Goal: Task Accomplishment & Management: Use online tool/utility

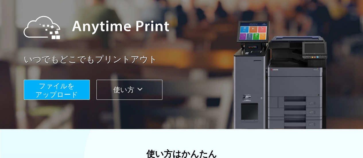
click at [77, 84] on button "ファイルを ​​アップロード" at bounding box center [57, 90] width 66 height 20
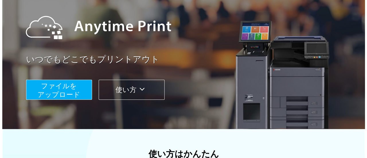
scroll to position [75, 0]
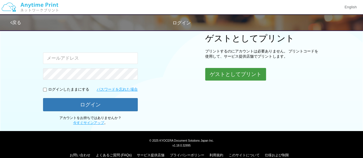
click at [234, 74] on button "ゲストとしてプリント" at bounding box center [235, 74] width 61 height 13
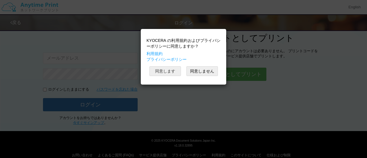
click at [158, 71] on button "同意します" at bounding box center [166, 71] width 32 height 10
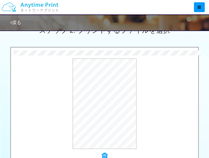
scroll to position [161, 0]
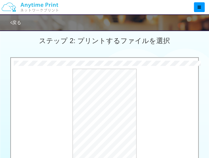
click at [158, 103] on div "プレビュー" at bounding box center [104, 114] width 187 height 90
click at [109, 114] on button "プレビュー" at bounding box center [107, 114] width 27 height 9
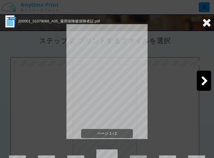
click at [202, 23] on icon at bounding box center [206, 22] width 9 height 11
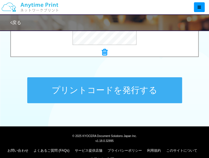
scroll to position [276, 0]
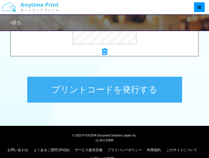
click at [139, 95] on button "プリントコードを発行する" at bounding box center [104, 90] width 155 height 26
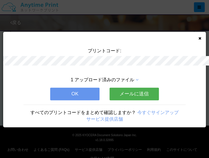
scroll to position [0, 0]
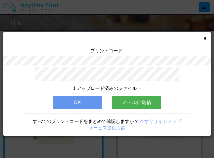
drag, startPoint x: 84, startPoint y: 97, endPoint x: 84, endPoint y: 90, distance: 6.9
click at [84, 96] on button "OK" at bounding box center [77, 102] width 49 height 13
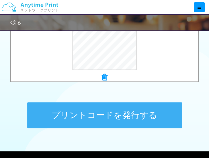
scroll to position [258, 0]
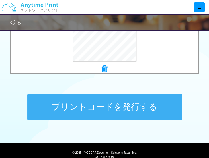
click at [140, 111] on button "プリントコードを発行する" at bounding box center [104, 107] width 155 height 26
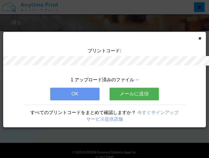
scroll to position [0, 0]
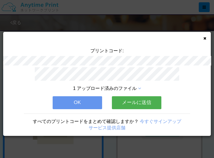
click at [144, 101] on button "メールに送信" at bounding box center [136, 102] width 49 height 13
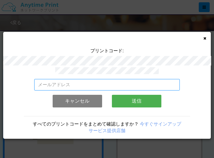
click at [113, 85] on input "email" at bounding box center [106, 84] width 145 height 11
type input "[EMAIL_ADDRESS][DOMAIN_NAME]"
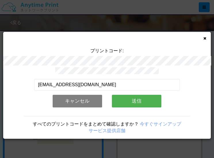
click at [135, 97] on button "送信" at bounding box center [136, 101] width 49 height 13
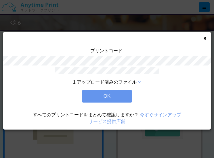
click at [113, 93] on button "OK" at bounding box center [106, 96] width 49 height 13
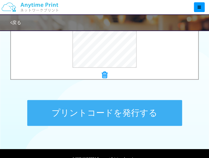
scroll to position [258, 0]
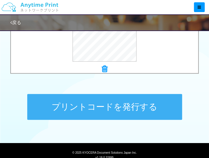
click at [125, 110] on button "プリントコードを発行する" at bounding box center [104, 107] width 155 height 26
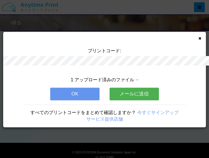
scroll to position [0, 0]
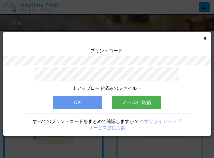
click at [125, 101] on button "メールに送信" at bounding box center [136, 102] width 49 height 13
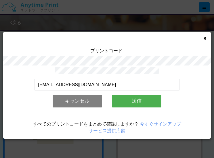
click at [125, 101] on button "送信" at bounding box center [136, 101] width 49 height 13
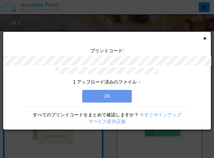
click at [122, 92] on button "OK" at bounding box center [106, 96] width 49 height 13
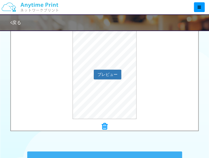
scroll to position [258, 0]
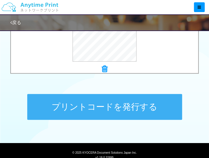
click at [141, 113] on button "プリントコードを発行する" at bounding box center [104, 107] width 155 height 26
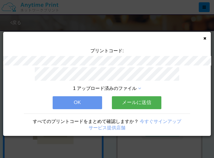
click at [141, 105] on button "メールに送信" at bounding box center [136, 102] width 49 height 13
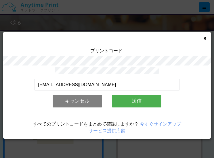
click at [141, 104] on button "送信" at bounding box center [136, 101] width 49 height 13
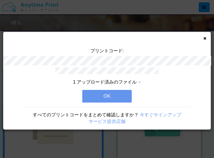
click at [104, 96] on button "OK" at bounding box center [106, 96] width 49 height 13
